Goal: Book appointment/travel/reservation

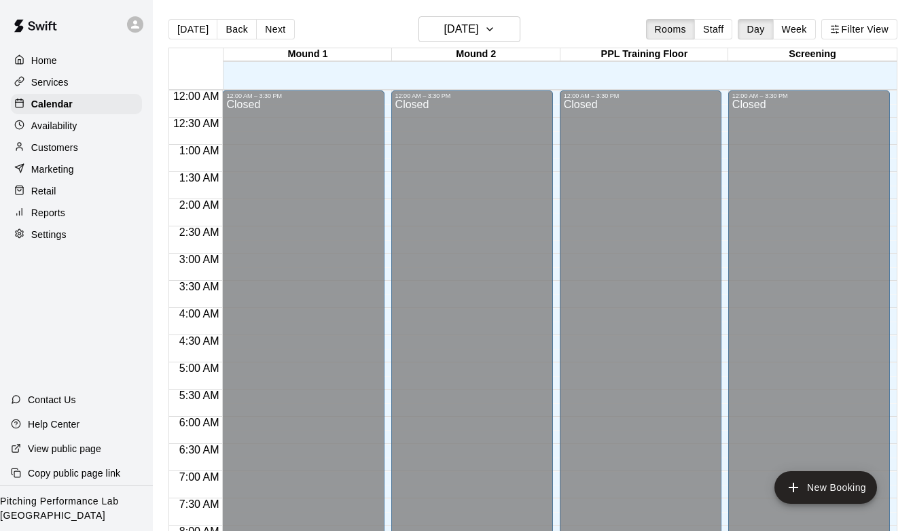
scroll to position [749, 0]
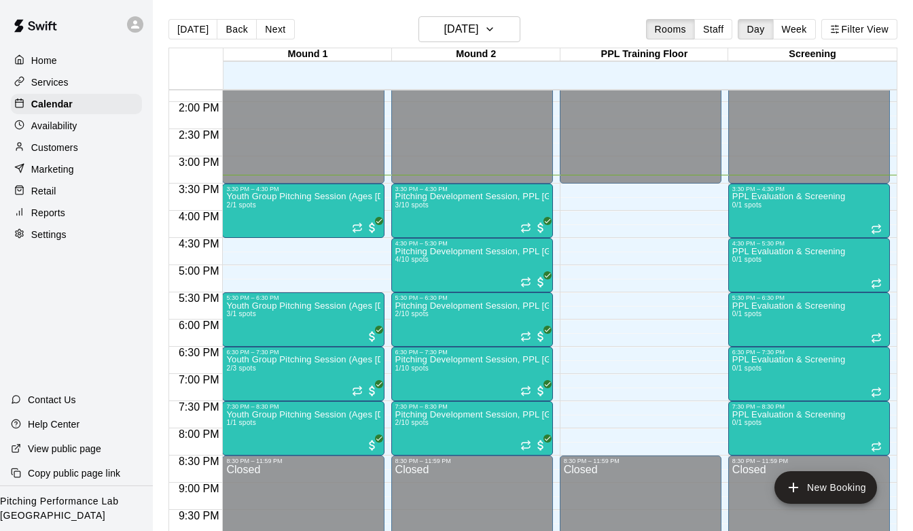
click at [463, 207] on div "Pitching Development Session, PPL [GEOGRAPHIC_DATA] (Ages [DEMOGRAPHIC_DATA]+) …" at bounding box center [472, 457] width 154 height 531
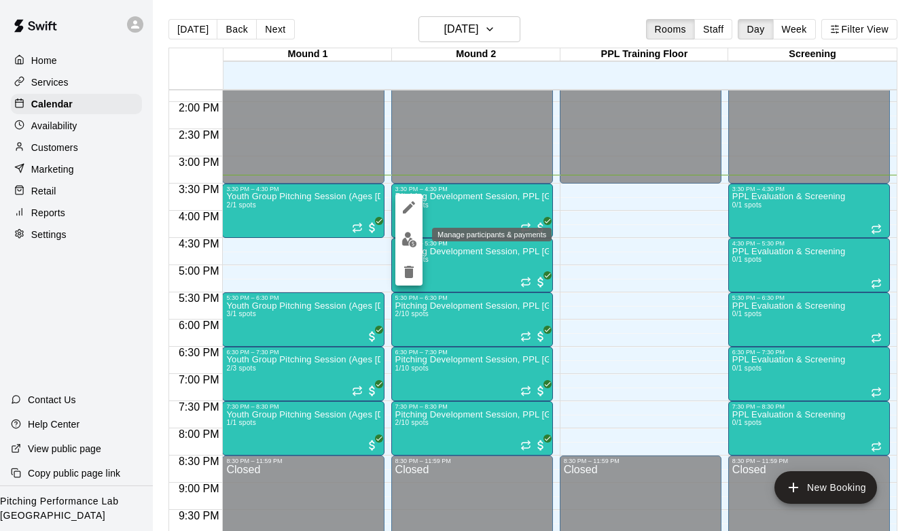
click at [413, 237] on img "edit" at bounding box center [409, 240] width 16 height 16
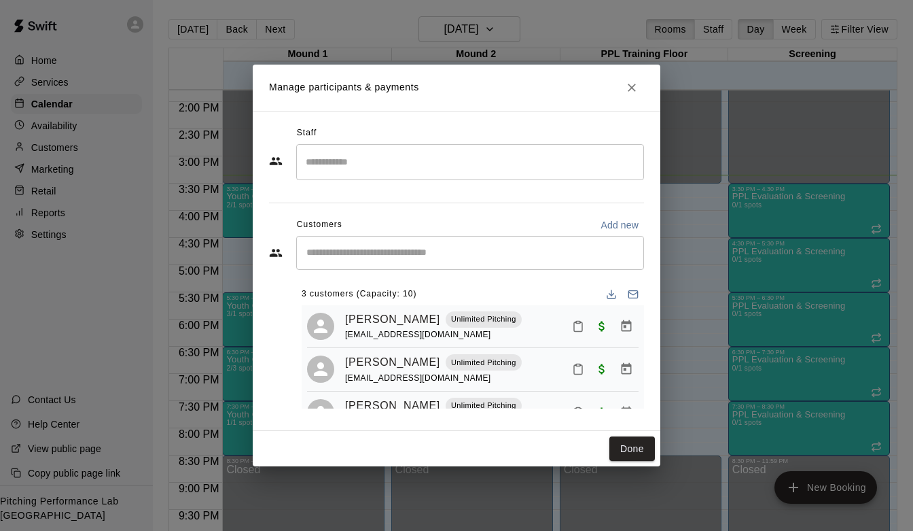
scroll to position [33, 0]
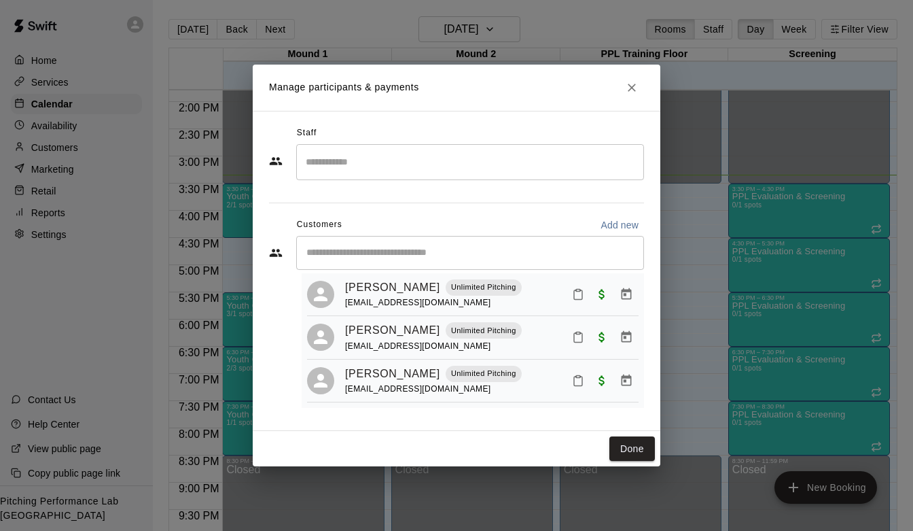
click at [630, 82] on icon "Close" at bounding box center [632, 88] width 14 height 14
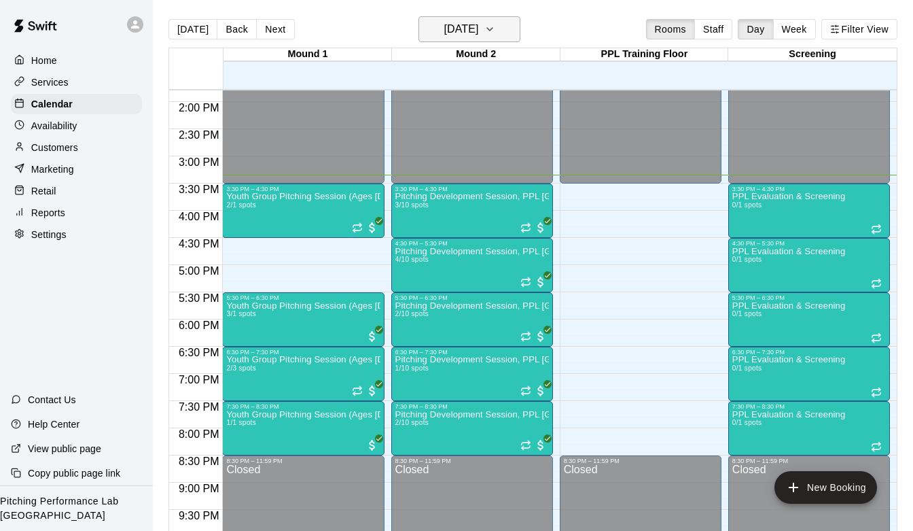
click at [478, 30] on h6 "[DATE]" at bounding box center [461, 29] width 35 height 19
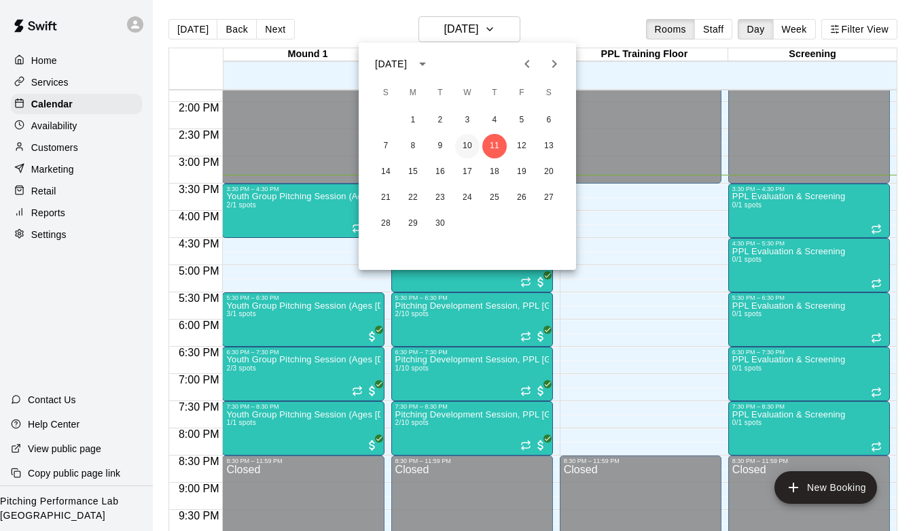
click at [465, 151] on button "10" at bounding box center [467, 146] width 24 height 24
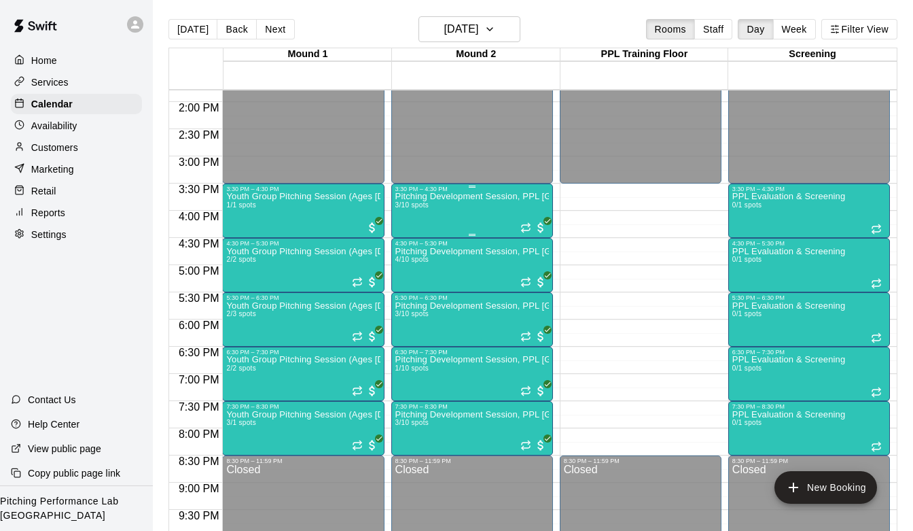
click at [461, 196] on p "Pitching Development Session, PPL [GEOGRAPHIC_DATA] (Ages [DEMOGRAPHIC_DATA]+)" at bounding box center [472, 196] width 154 height 0
click at [406, 246] on img "edit" at bounding box center [409, 244] width 16 height 16
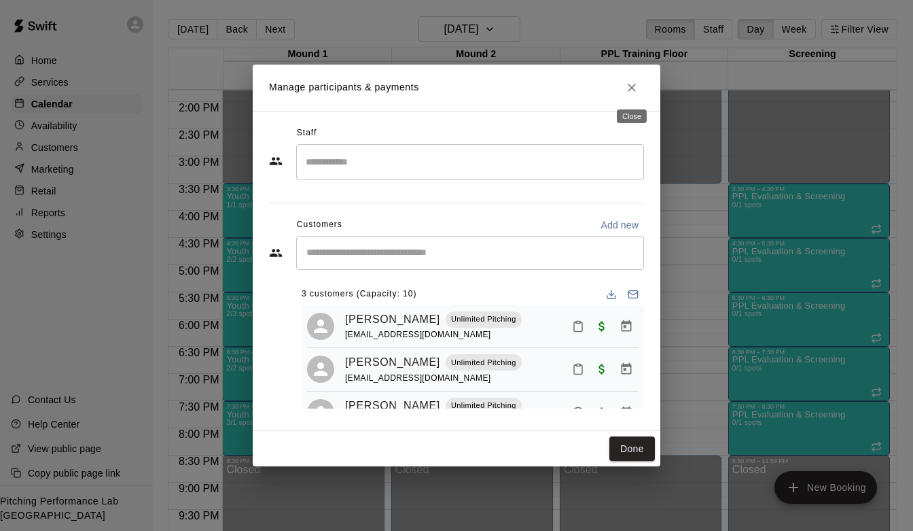
click at [624, 84] on button "Close" at bounding box center [632, 87] width 24 height 24
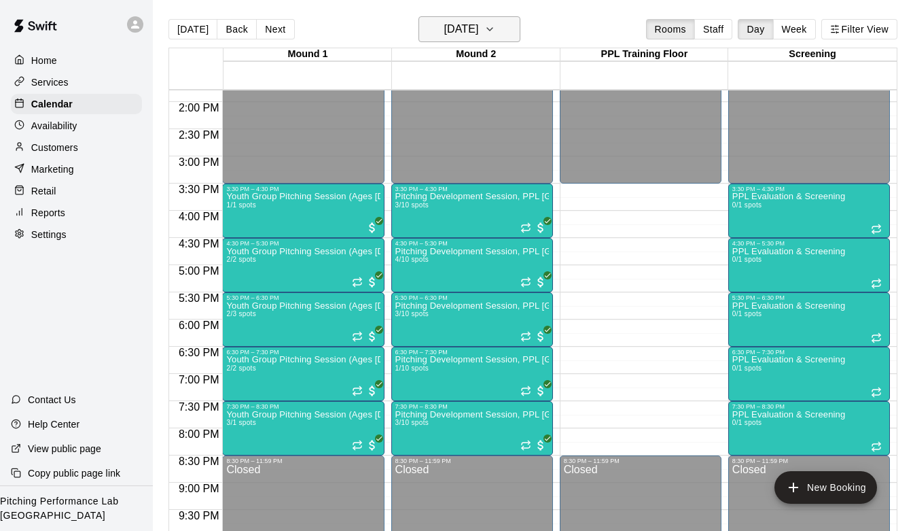
click at [491, 16] on button "[DATE]" at bounding box center [469, 29] width 102 height 26
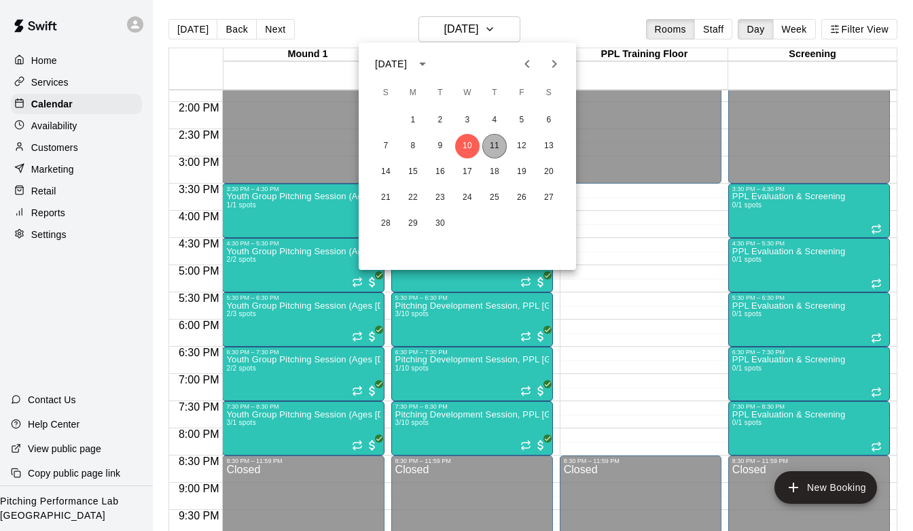
click at [500, 141] on button "11" at bounding box center [494, 146] width 24 height 24
